Goal: Complete application form

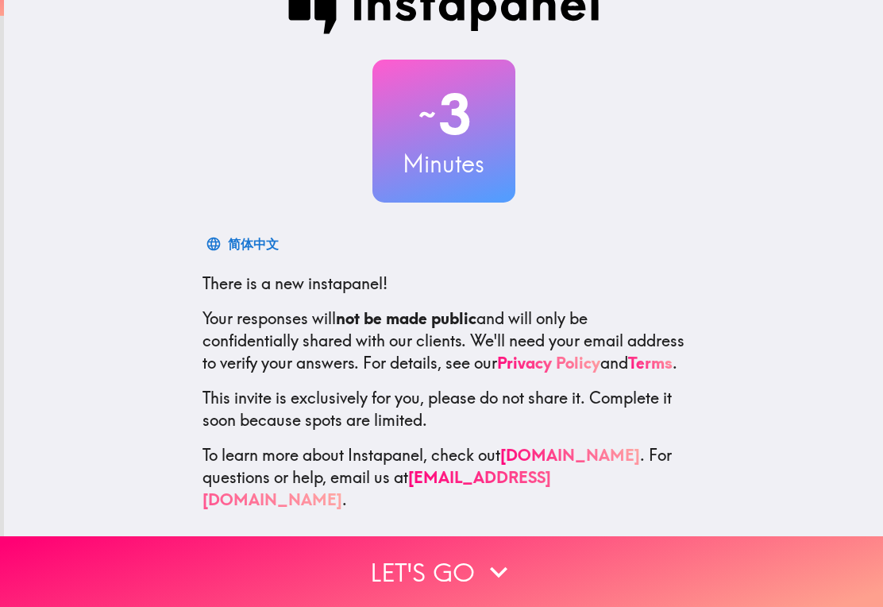
scroll to position [42, 0]
click at [453, 572] on button "Let's go" at bounding box center [441, 571] width 883 height 71
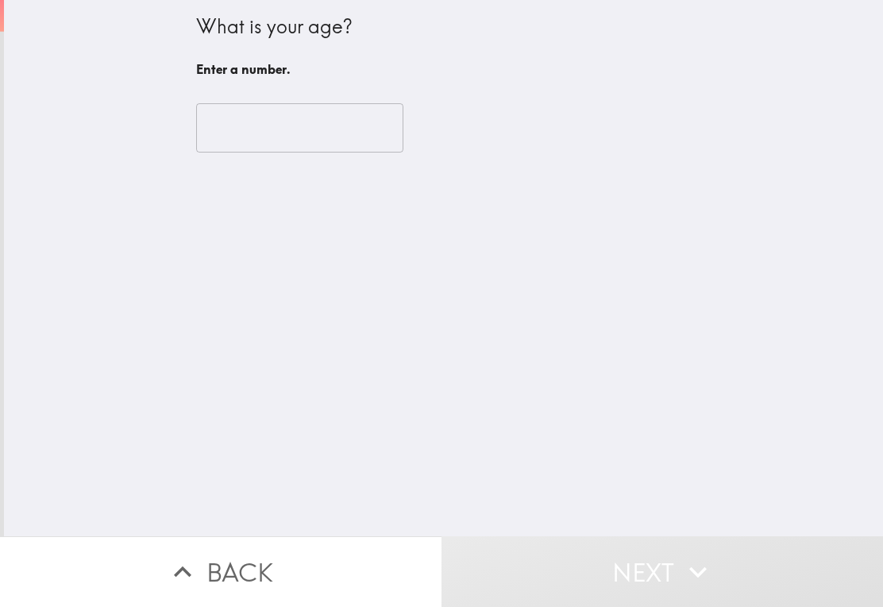
click at [336, 127] on input "number" at bounding box center [299, 127] width 207 height 49
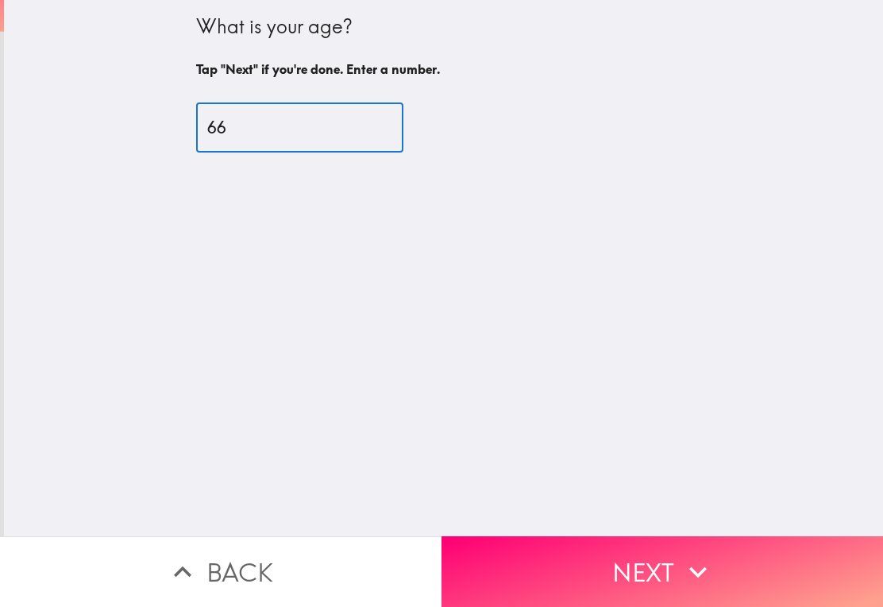
type input "66"
click at [691, 571] on icon "button" at bounding box center [698, 571] width 35 height 35
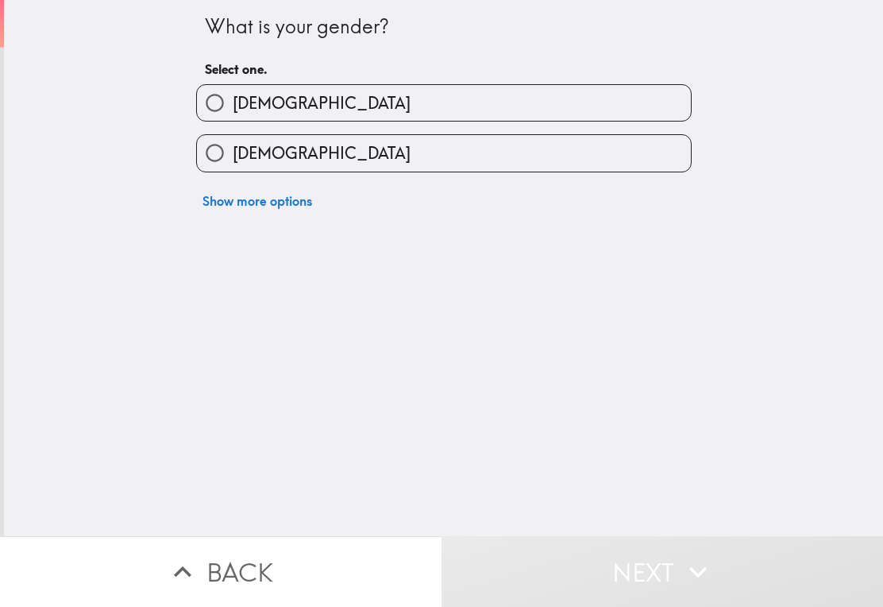
click at [259, 108] on span "[DEMOGRAPHIC_DATA]" at bounding box center [322, 103] width 178 height 22
click at [233, 108] on input "[DEMOGRAPHIC_DATA]" at bounding box center [215, 103] width 36 height 36
radio input "true"
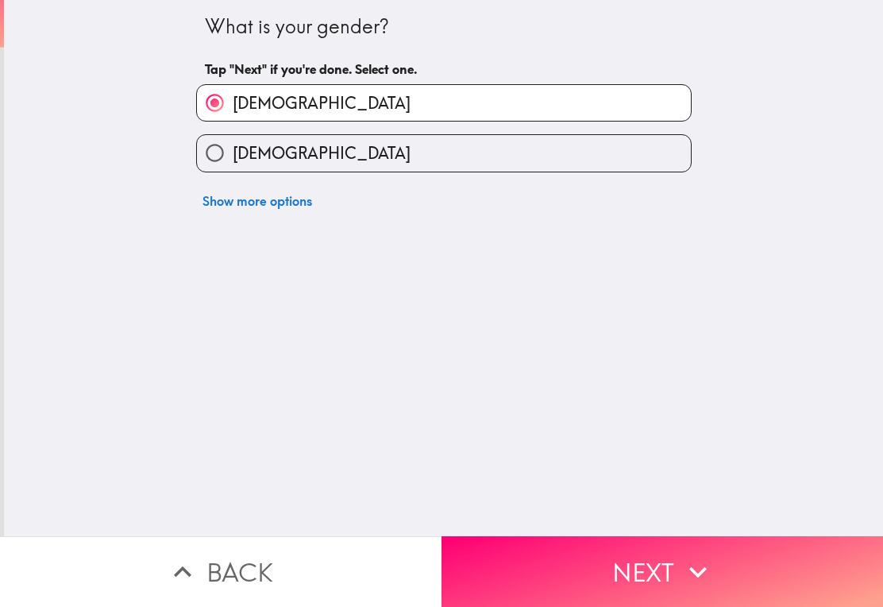
click at [689, 566] on icon "button" at bounding box center [698, 571] width 35 height 35
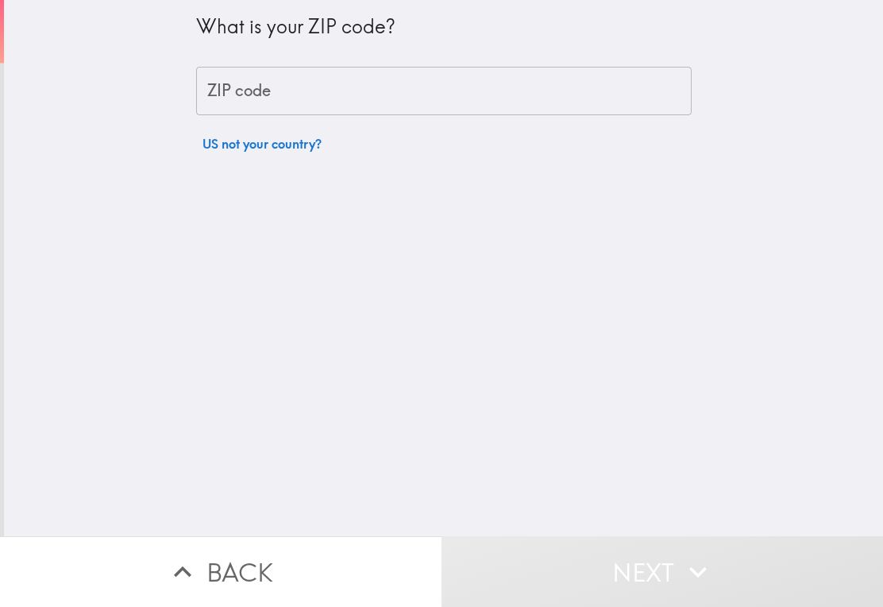
click at [357, 87] on input "ZIP code" at bounding box center [444, 91] width 496 height 49
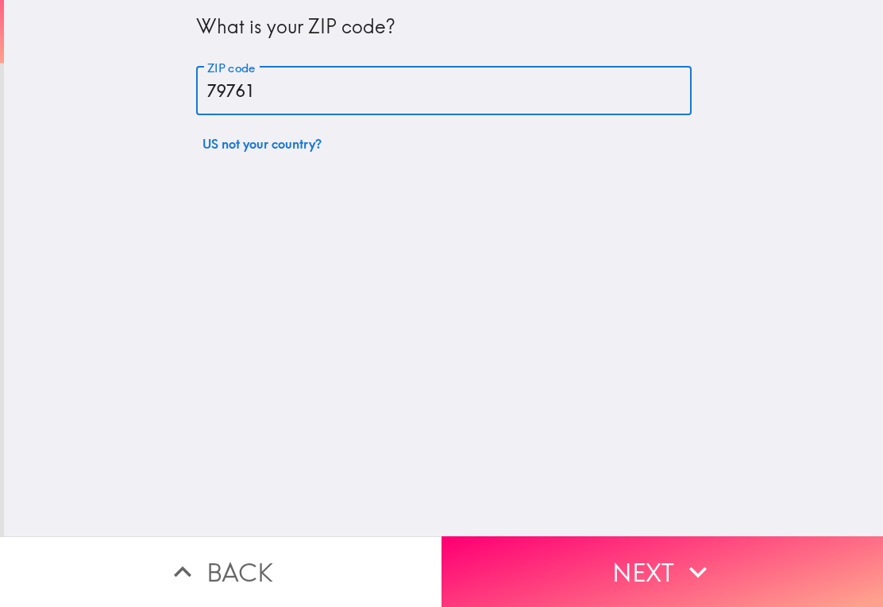
type input "79761"
click at [710, 568] on icon "button" at bounding box center [698, 571] width 35 height 35
